Goal: Transaction & Acquisition: Register for event/course

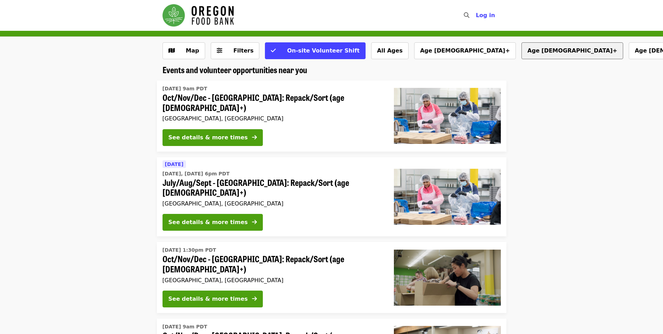
click at [522, 55] on button "Age [DEMOGRAPHIC_DATA]+" at bounding box center [573, 50] width 102 height 17
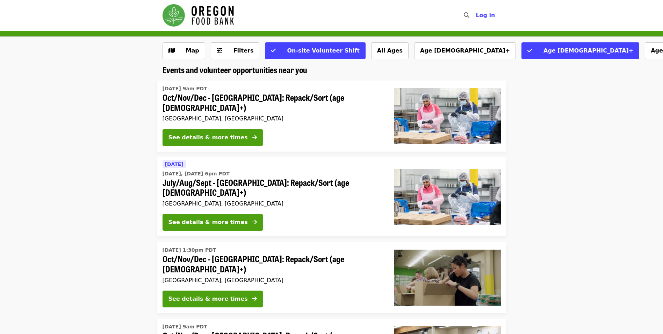
drag, startPoint x: 545, startPoint y: 50, endPoint x: 557, endPoint y: 96, distance: 47.5
click at [200, 48] on button "Map" at bounding box center [184, 50] width 43 height 17
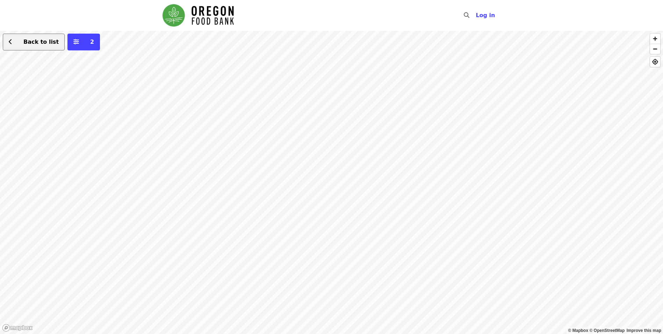
click at [30, 45] on span "Back to list" at bounding box center [40, 41] width 35 height 7
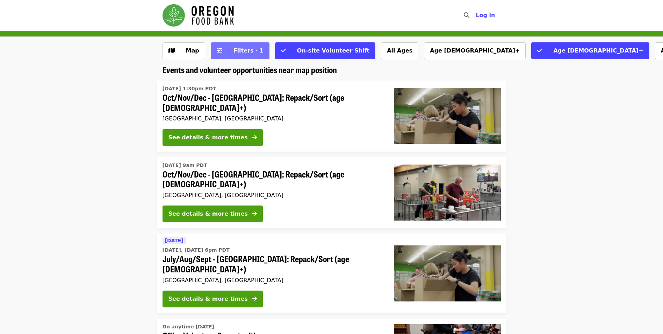
click at [245, 50] on span "Filters · 1" at bounding box center [249, 50] width 30 height 7
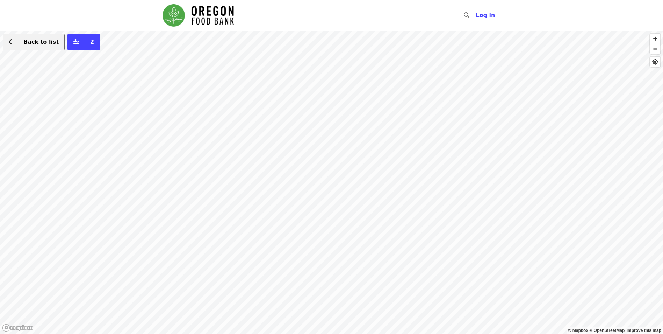
click at [41, 42] on span "Back to list" at bounding box center [40, 41] width 35 height 7
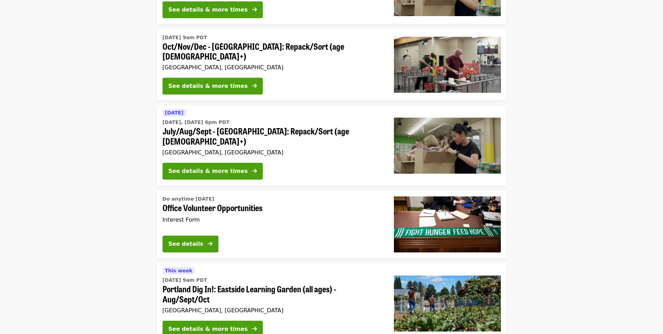
scroll to position [140, 0]
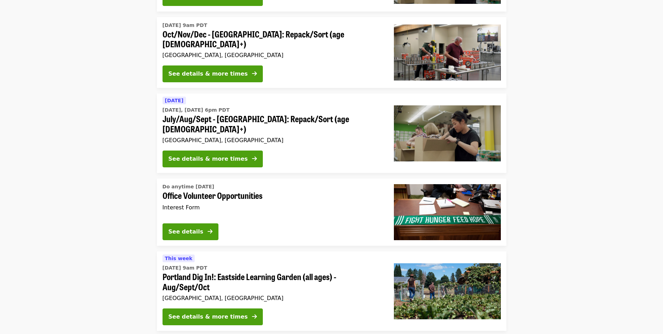
click at [213, 190] on span "Office Volunteer Opportunities" at bounding box center [273, 195] width 220 height 10
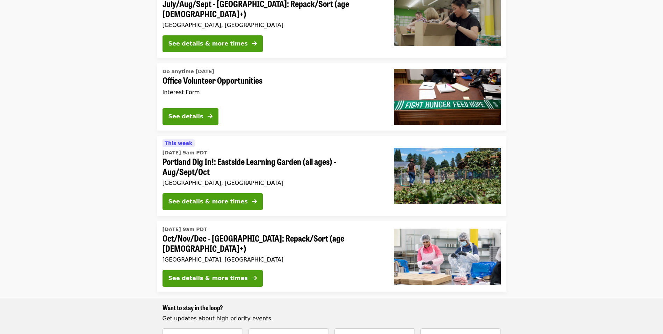
scroll to position [280, 0]
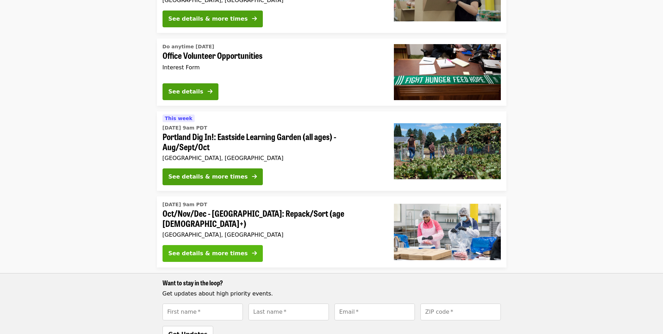
click at [206, 245] on button "See details & more times" at bounding box center [213, 253] width 100 height 17
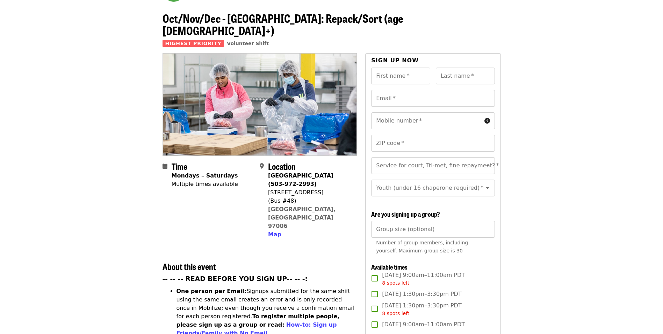
scroll to position [105, 0]
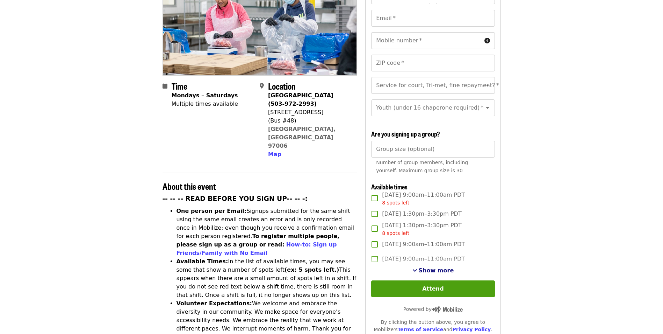
click at [439, 268] on span "Show more" at bounding box center [436, 270] width 35 height 7
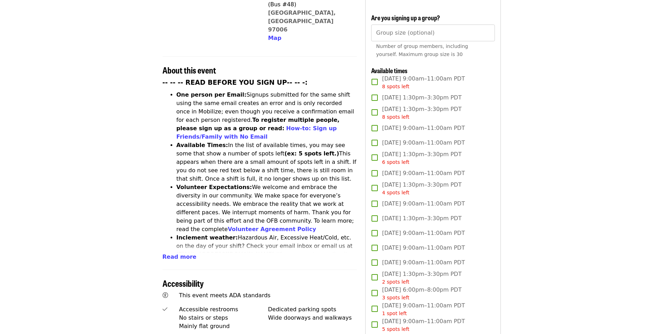
scroll to position [210, 0]
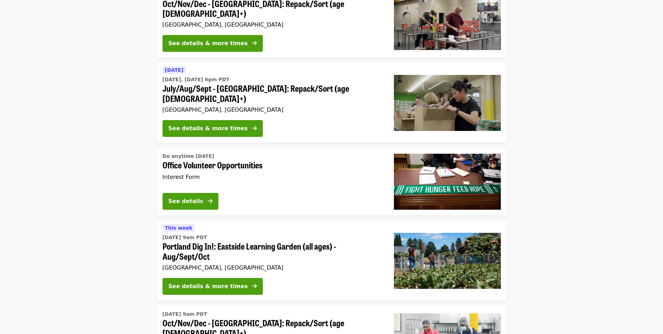
scroll to position [140, 0]
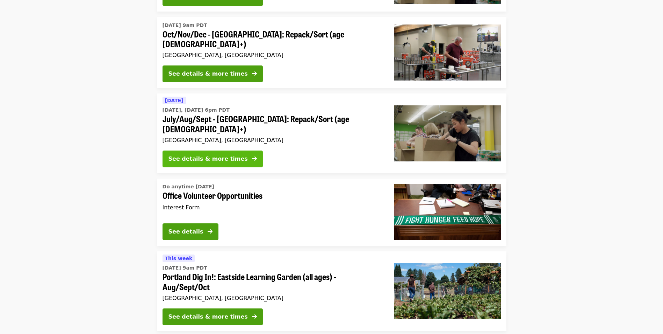
click at [215, 155] on div "See details & more times" at bounding box center [207, 159] width 79 height 8
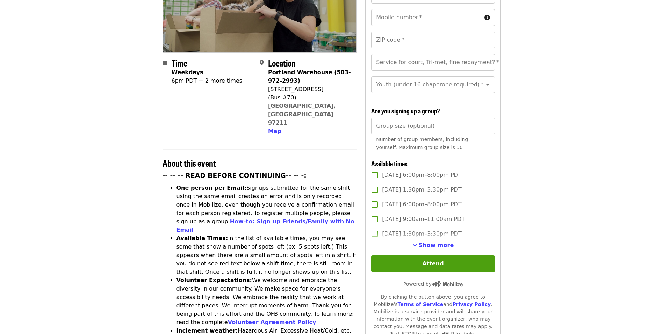
scroll to position [140, 0]
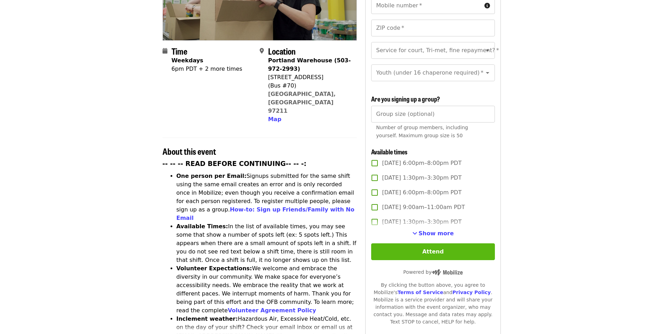
click at [429, 252] on button "Attend" at bounding box center [432, 251] width 123 height 17
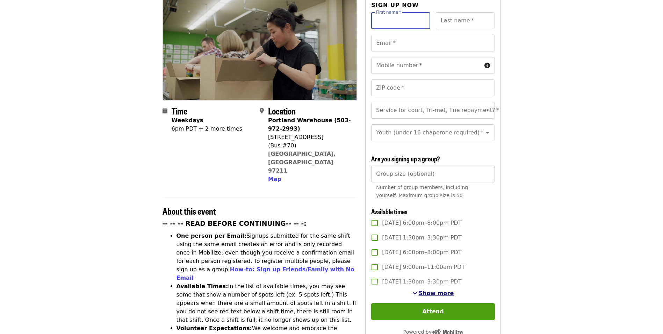
click at [446, 292] on span "Show more" at bounding box center [436, 292] width 35 height 7
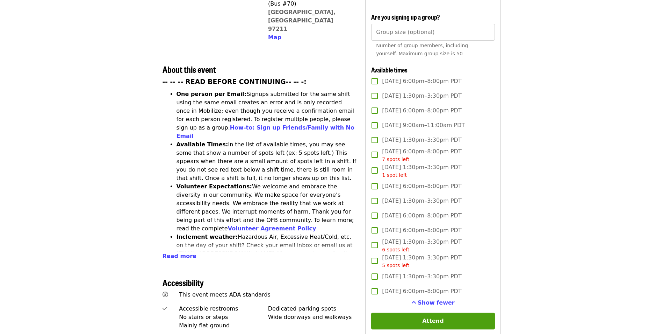
scroll to position [245, 0]
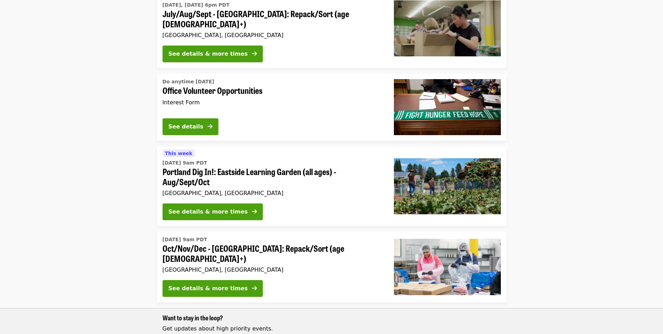
scroll to position [280, 0]
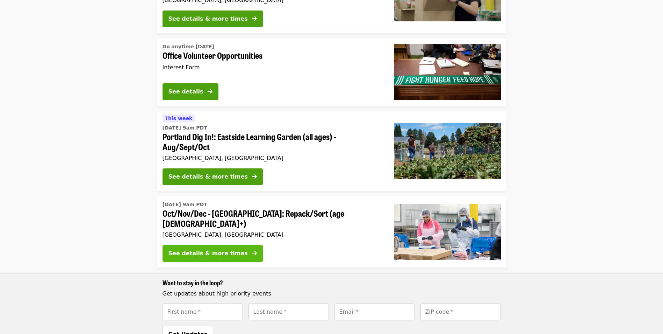
click at [186, 249] on div "See details & more times" at bounding box center [207, 253] width 79 height 8
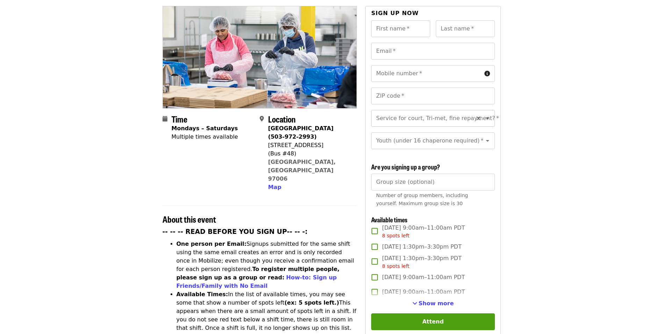
scroll to position [105, 0]
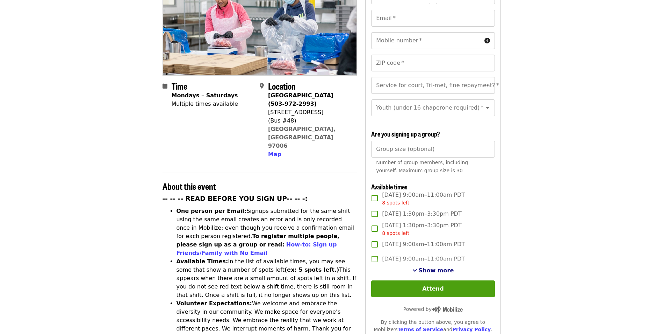
click at [431, 269] on span "Show more" at bounding box center [436, 270] width 35 height 7
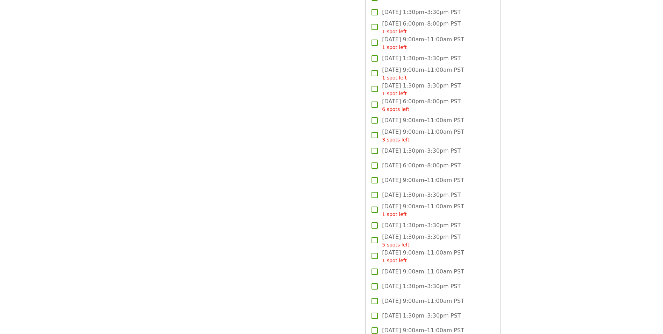
scroll to position [769, 0]
